Goal: Check status: Check status

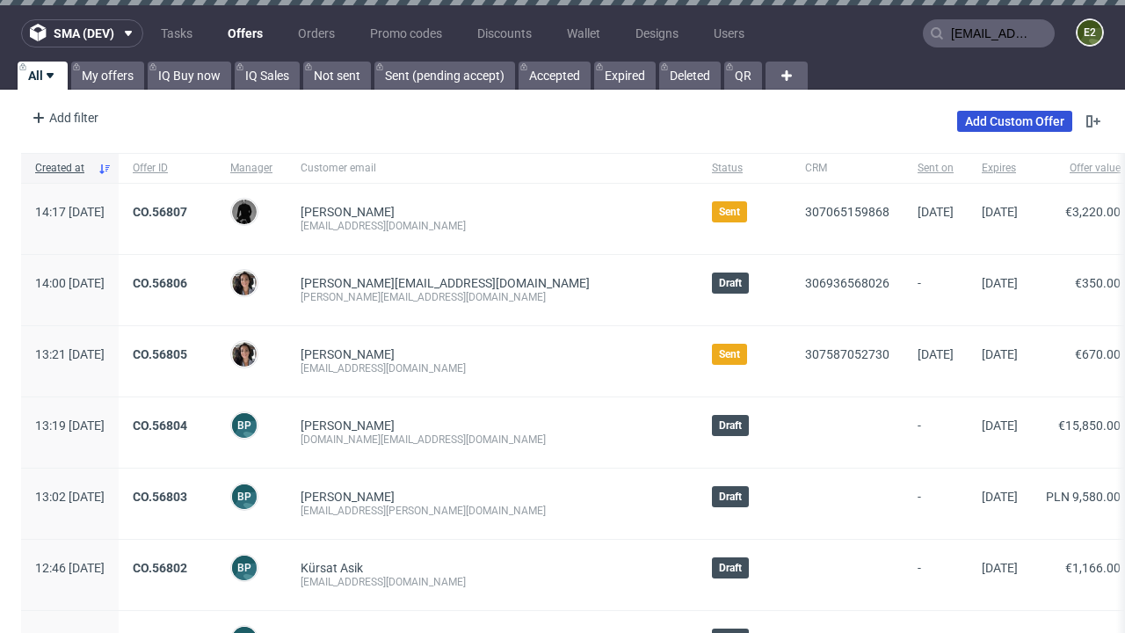
type input "[EMAIL_ADDRESS][DOMAIN_NAME]"
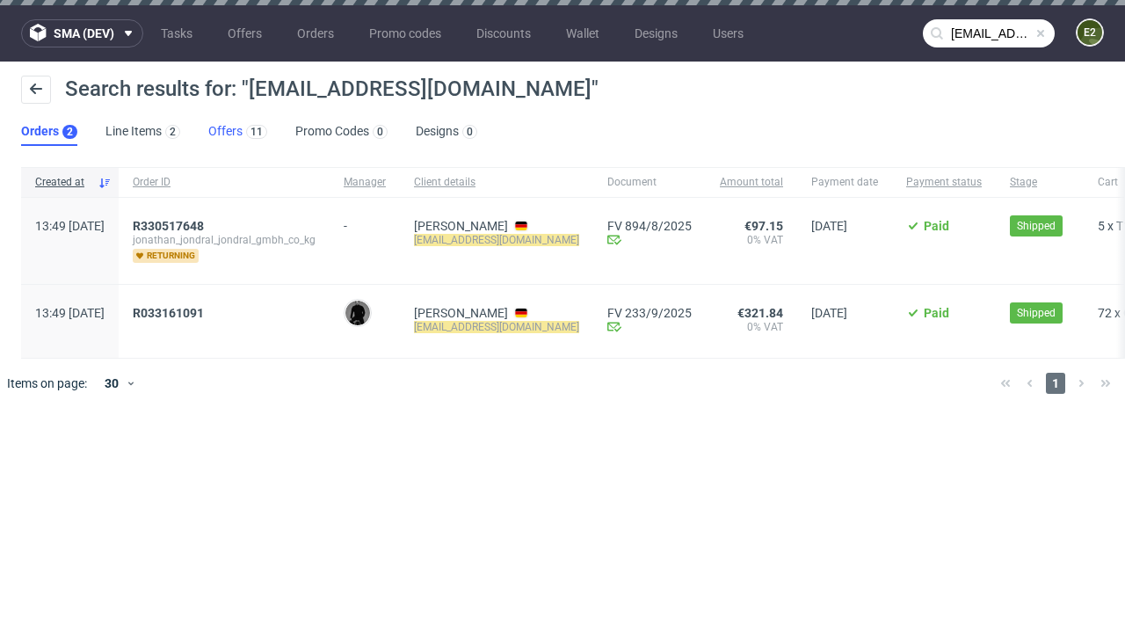
click at [237, 132] on link "Offers 11" at bounding box center [237, 132] width 59 height 28
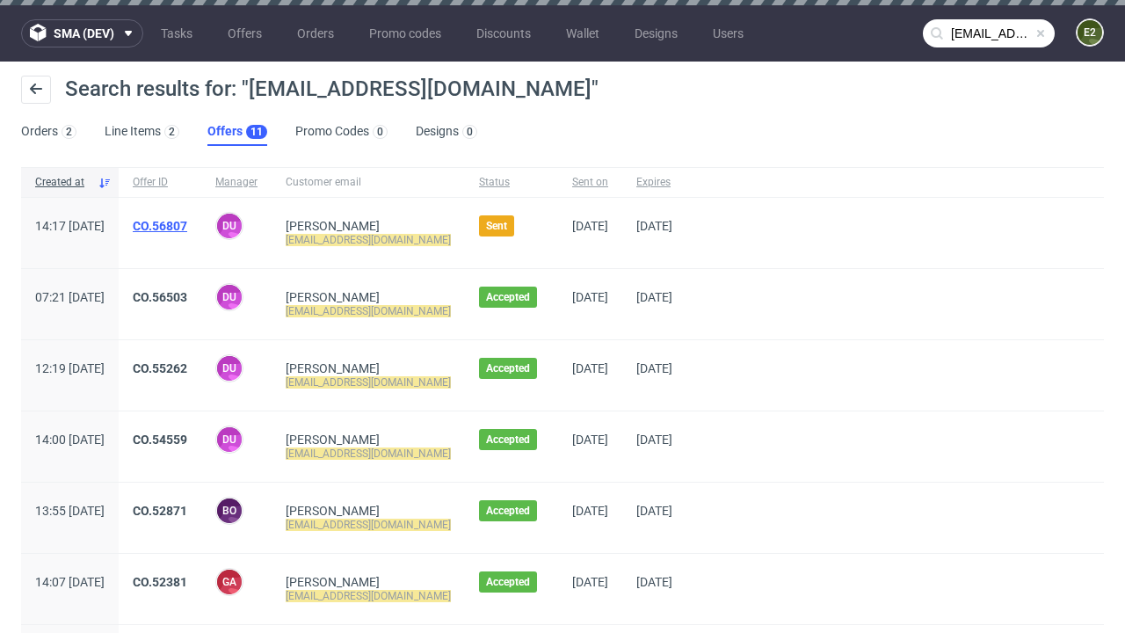
click at [187, 226] on link "CO.56807" at bounding box center [160, 226] width 55 height 14
